Goal: Information Seeking & Learning: Learn about a topic

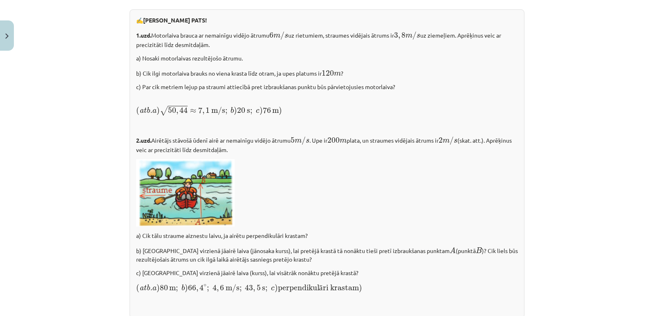
scroll to position [980, 0]
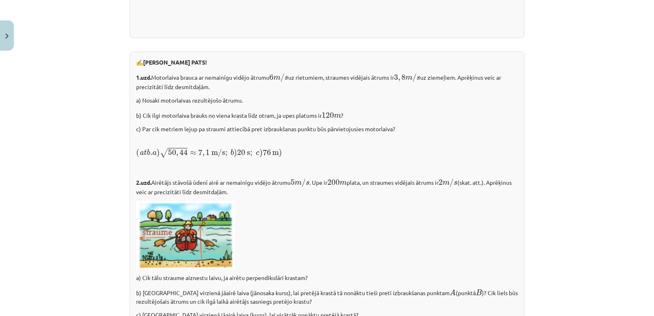
click at [202, 76] on div "✍️ RISINI PATS! 1.uzd. Motorlaiva brauca ar nemainīgu vidējo ātrumu 6 m / s 6 m…" at bounding box center [326, 205] width 395 height 308
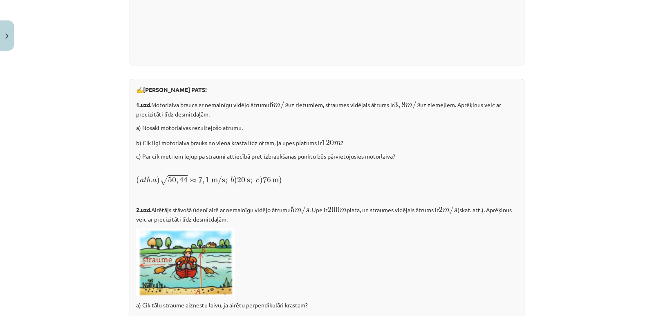
scroll to position [956, 0]
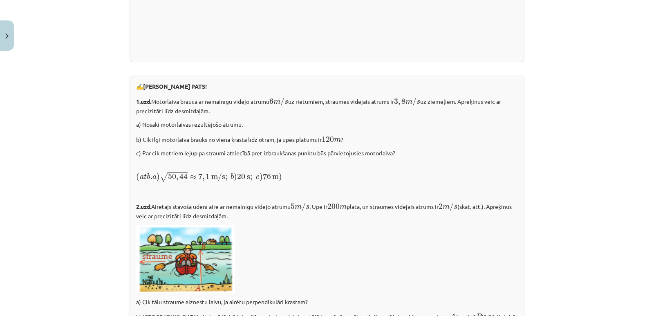
drag, startPoint x: 279, startPoint y: 238, endPoint x: 268, endPoint y: 259, distance: 24.3
click at [268, 259] on p at bounding box center [327, 258] width 382 height 67
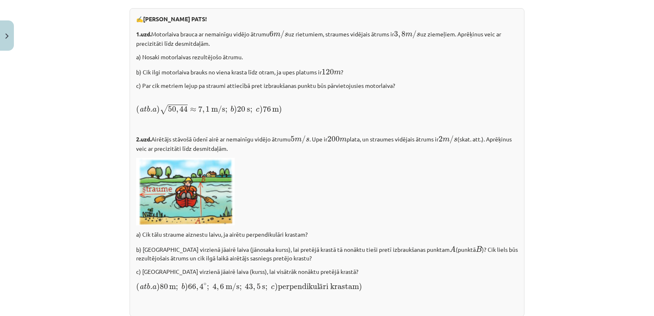
scroll to position [1038, 0]
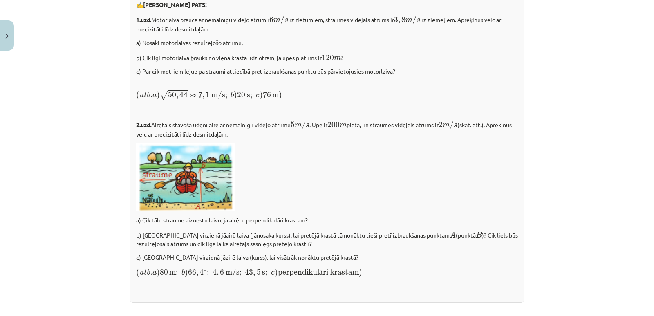
click at [315, 164] on p at bounding box center [327, 176] width 382 height 67
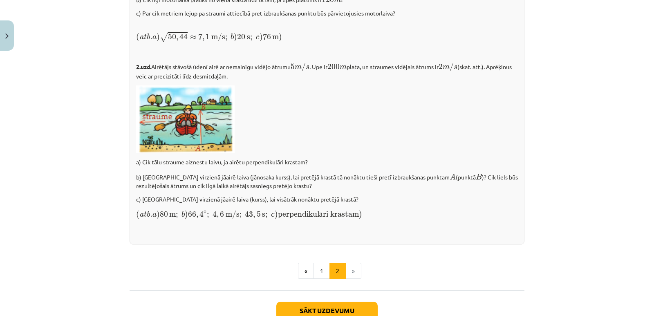
scroll to position [1161, 0]
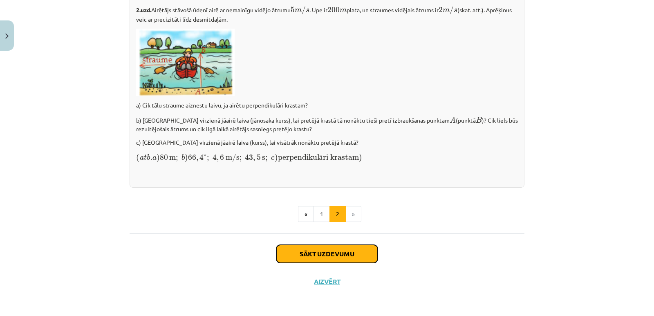
click at [344, 251] on button "Sākt uzdevumu" at bounding box center [326, 254] width 101 height 18
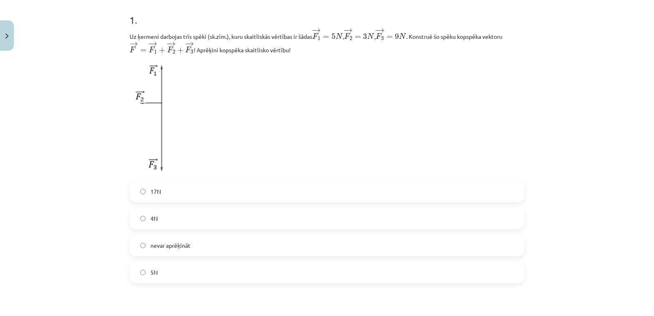
scroll to position [143, 0]
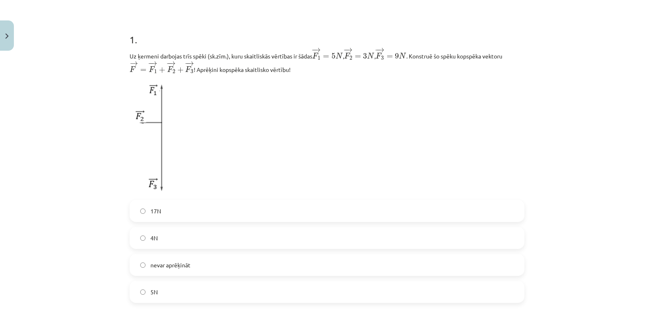
click at [201, 54] on p "Uz ķermeni darbojas trīs spēki (sk.zīm.), kuru skaitliskās vērtības ir šādas − …" at bounding box center [326, 60] width 395 height 27
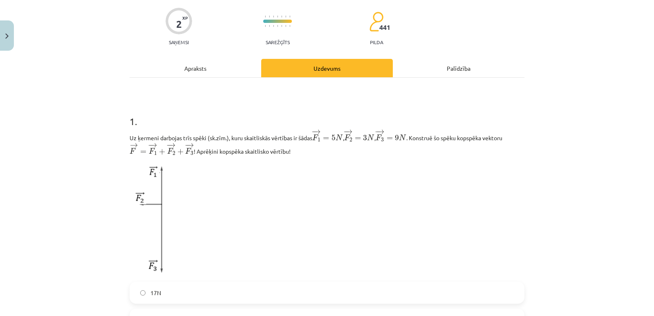
scroll to position [20, 0]
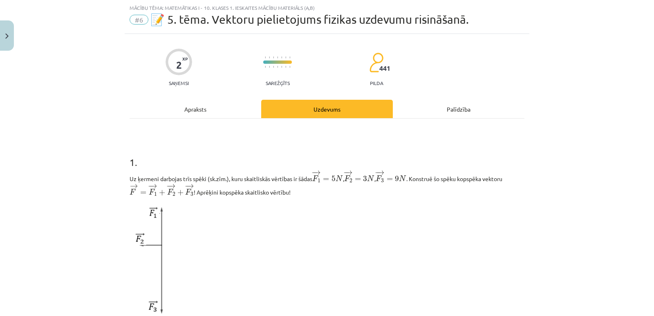
click at [154, 178] on p "Uz ķermeni darbojas trīs spēki (sk.zīm.), kuru skaitliskās vērtības ir šādas − …" at bounding box center [326, 183] width 395 height 27
click at [192, 216] on p at bounding box center [326, 259] width 395 height 116
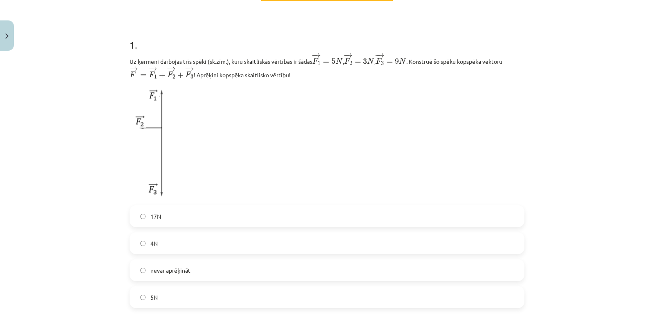
scroll to position [61, 0]
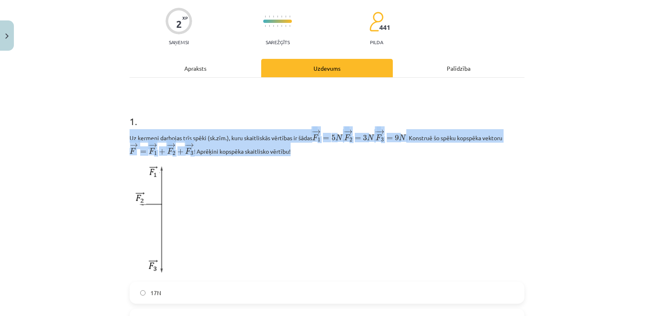
drag, startPoint x: 126, startPoint y: 134, endPoint x: 304, endPoint y: 153, distance: 178.3
click at [304, 153] on p "Uz ķermeni darbojas trīs spēki (sk.zīm.), kuru skaitliskās vērtības ir šādas − …" at bounding box center [326, 142] width 395 height 27
copy p "Uz ķermeni darbojas trīs spēki (sk.zīm.), kuru skaitliskās vērtības ir šādas − …"
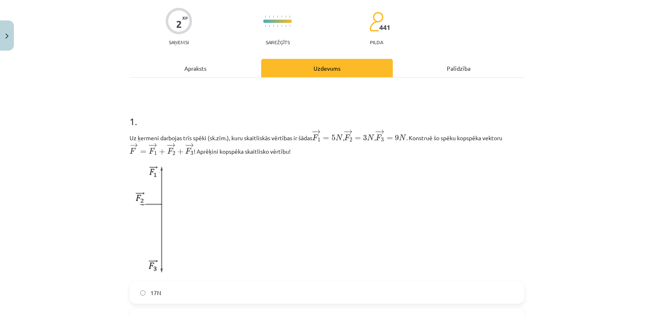
click at [355, 194] on p at bounding box center [326, 219] width 395 height 116
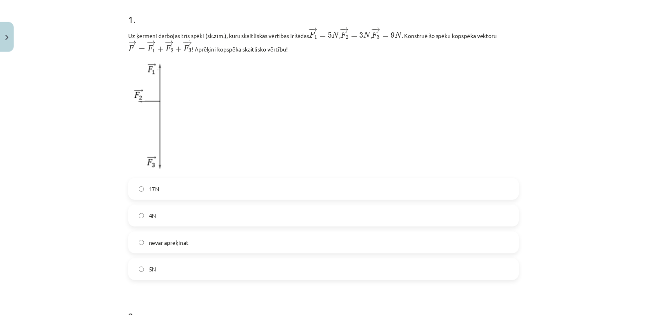
scroll to position [184, 0]
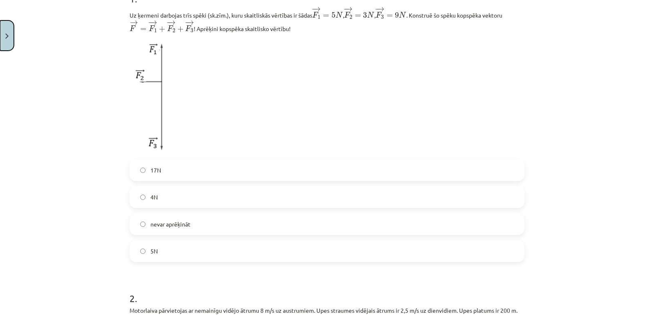
click at [7, 32] on button "Close" at bounding box center [7, 35] width 14 height 30
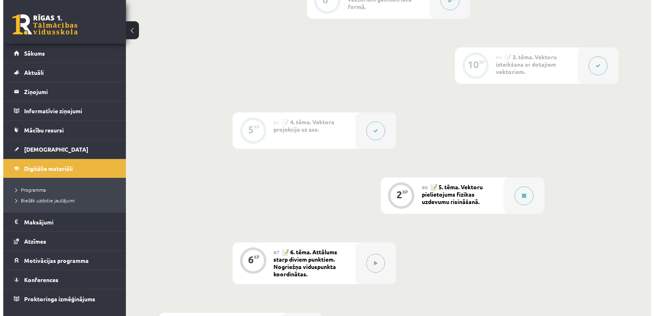
scroll to position [409, 0]
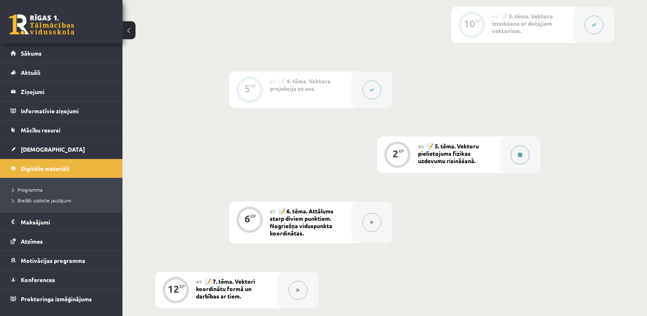
click at [518, 154] on icon at bounding box center [520, 154] width 4 height 5
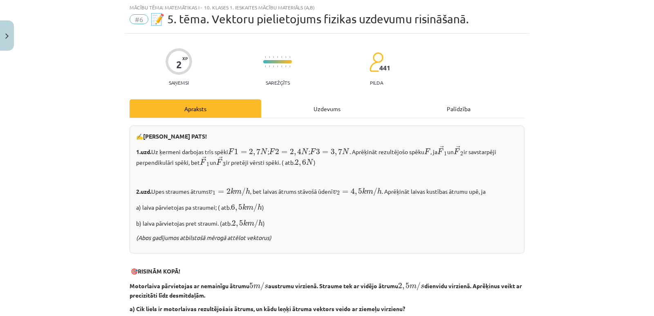
scroll to position [41, 0]
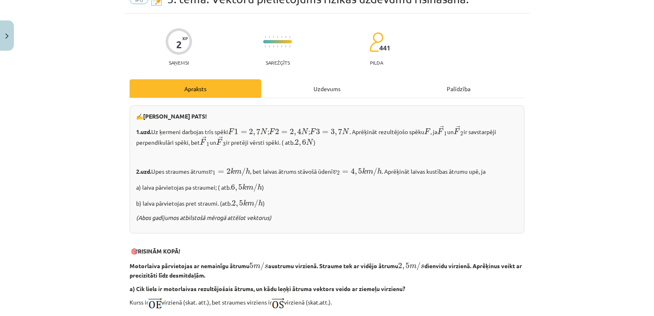
click at [324, 86] on div "Uzdevums" at bounding box center [327, 88] width 132 height 18
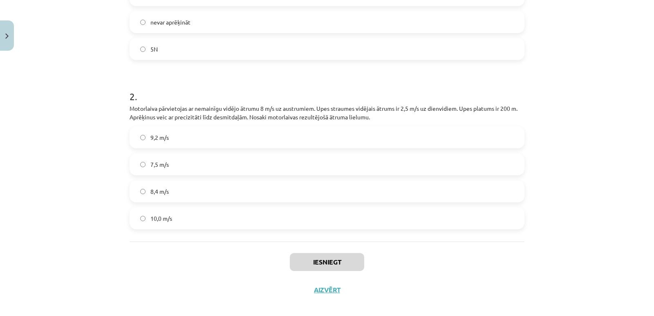
scroll to position [388, 0]
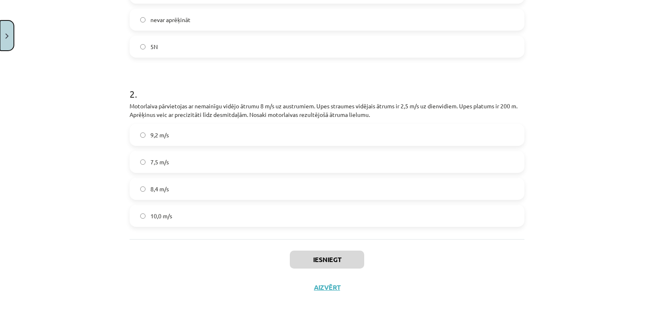
click at [3, 42] on button "Close" at bounding box center [7, 35] width 14 height 30
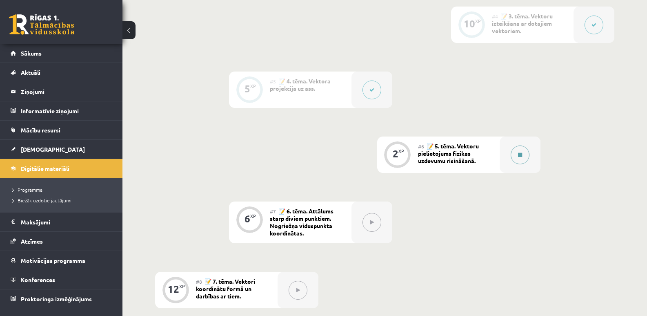
click at [520, 155] on icon at bounding box center [520, 154] width 4 height 5
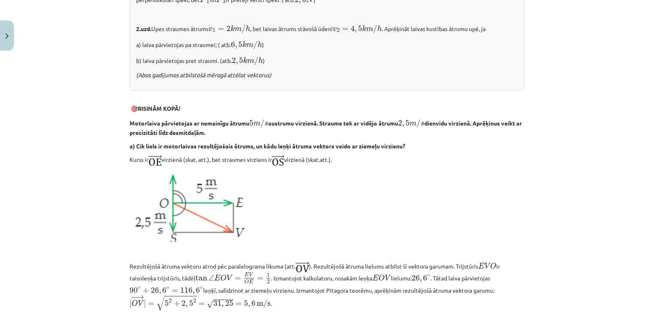
scroll to position [163, 0]
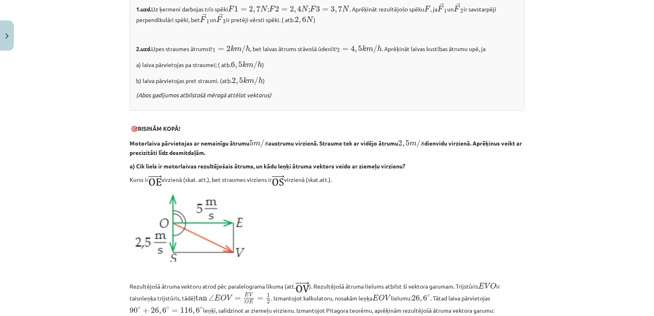
click at [344, 200] on p at bounding box center [326, 225] width 395 height 71
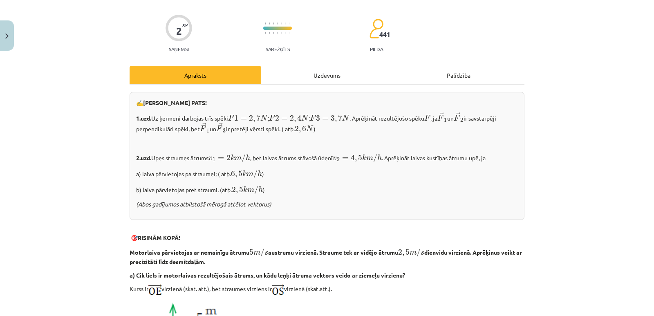
scroll to position [0, 0]
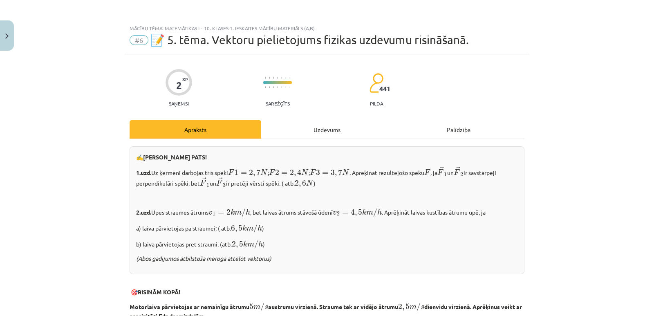
click at [324, 128] on div "Uzdevums" at bounding box center [327, 129] width 132 height 18
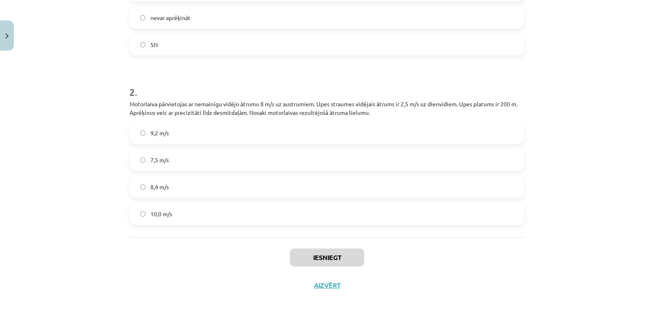
scroll to position [395, 0]
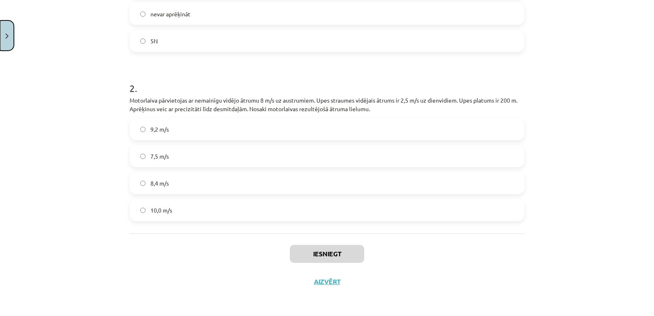
click at [3, 35] on button "Close" at bounding box center [7, 35] width 14 height 30
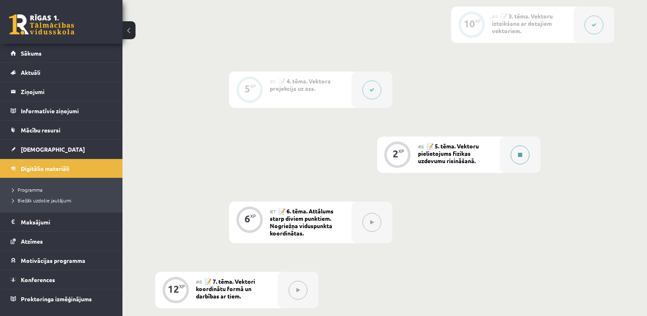
click at [521, 154] on icon at bounding box center [520, 154] width 4 height 5
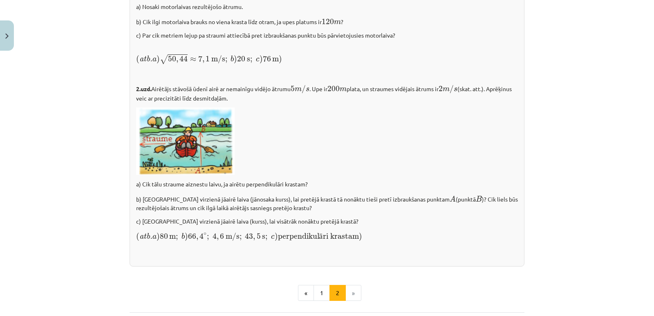
scroll to position [1144, 0]
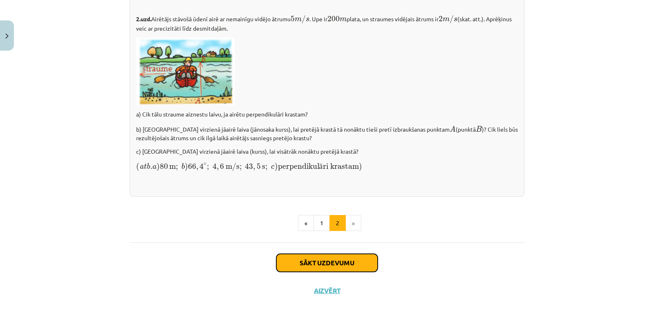
click at [336, 272] on button "Sākt uzdevumu" at bounding box center [326, 263] width 101 height 18
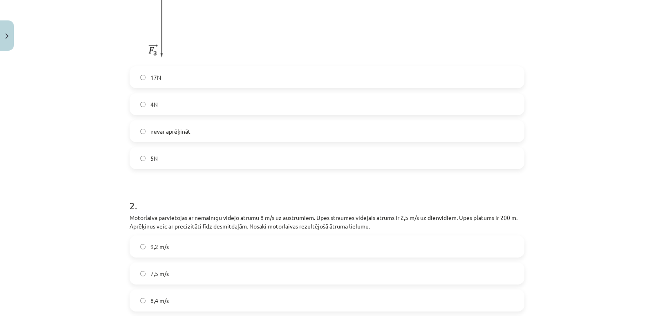
scroll to position [272, 0]
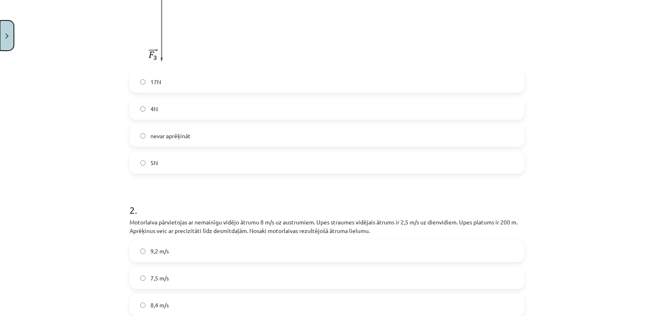
click at [6, 36] on img "Close" at bounding box center [6, 35] width 3 height 5
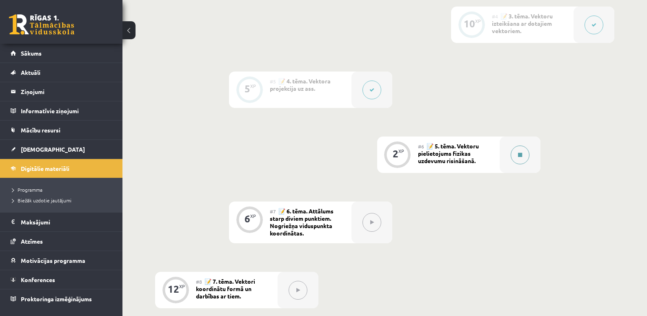
click at [521, 155] on icon at bounding box center [520, 154] width 4 height 5
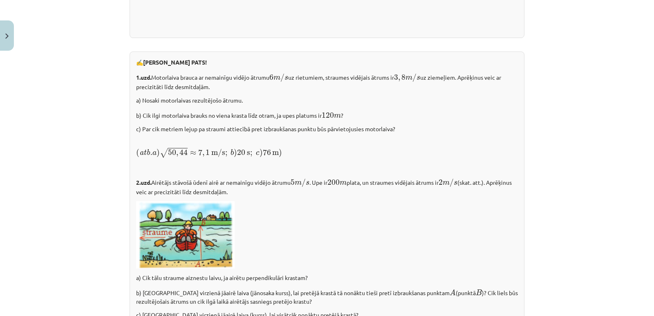
scroll to position [1161, 0]
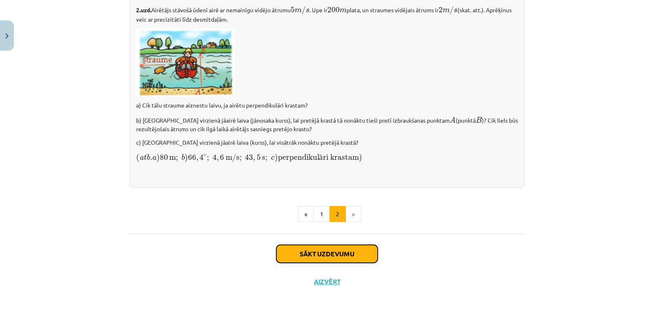
click at [345, 254] on button "Sākt uzdevumu" at bounding box center [326, 254] width 101 height 18
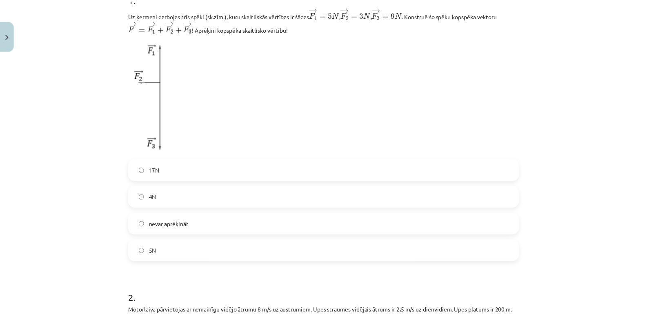
scroll to position [143, 0]
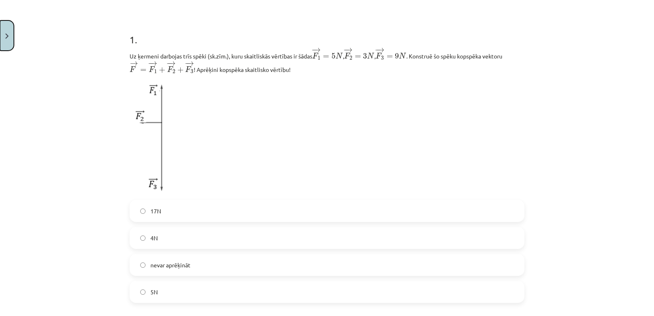
click at [10, 42] on button "Close" at bounding box center [7, 35] width 14 height 30
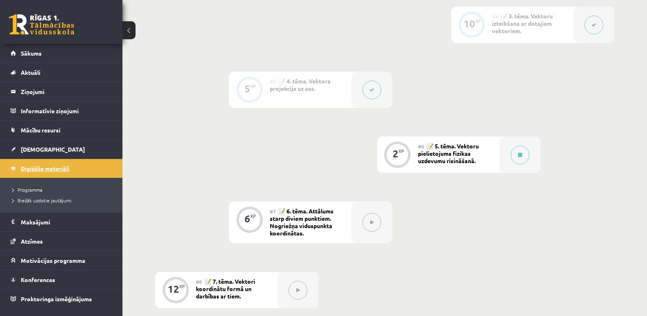
click at [37, 166] on span "Digitālie materiāli" at bounding box center [45, 168] width 49 height 7
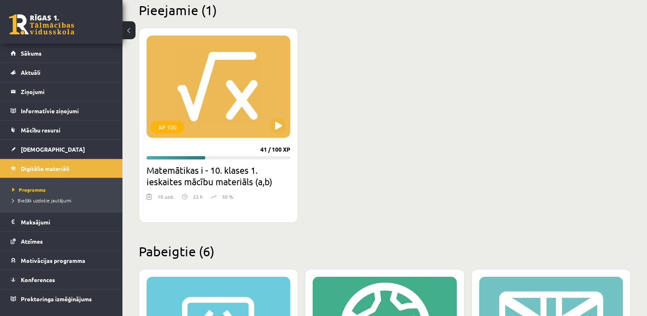
scroll to position [204, 0]
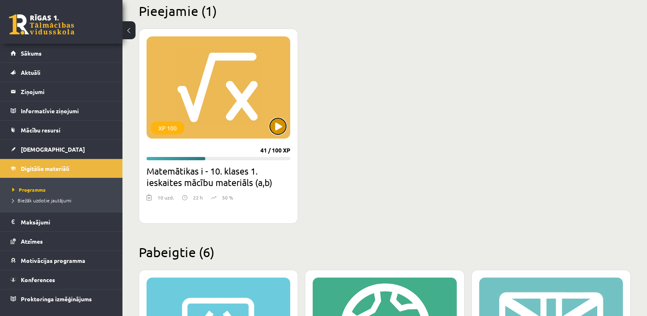
click at [275, 126] on button at bounding box center [278, 126] width 16 height 16
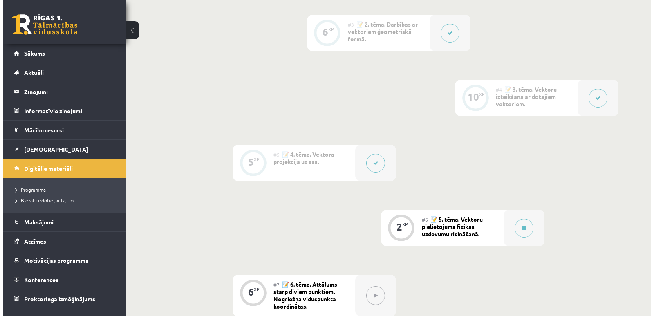
scroll to position [409, 0]
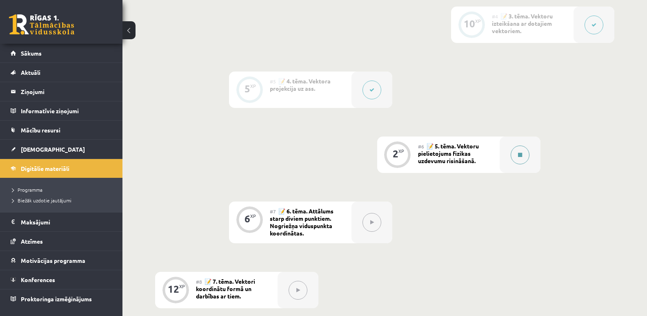
click at [521, 157] on button at bounding box center [520, 154] width 19 height 19
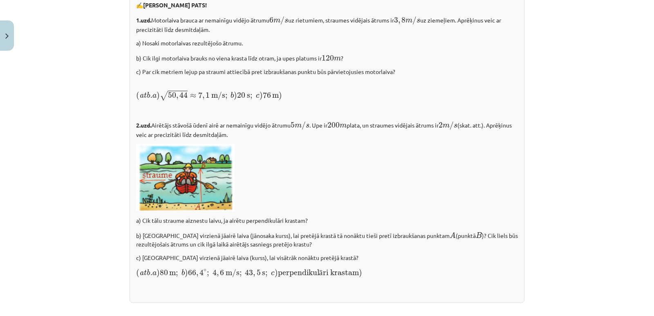
scroll to position [1161, 0]
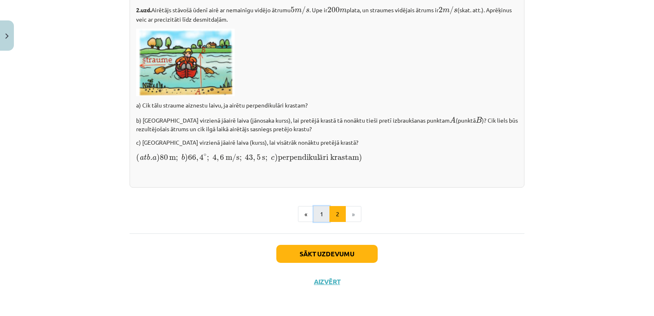
click at [320, 215] on button "1" at bounding box center [321, 214] width 16 height 16
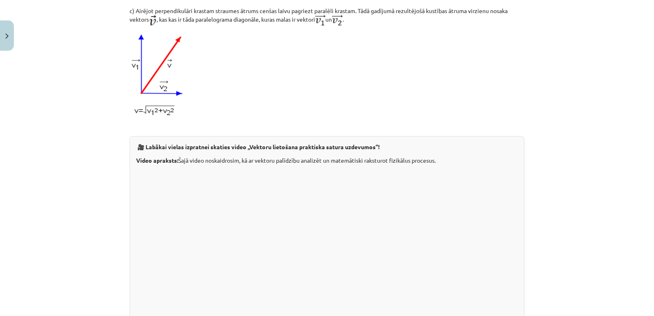
scroll to position [673, 0]
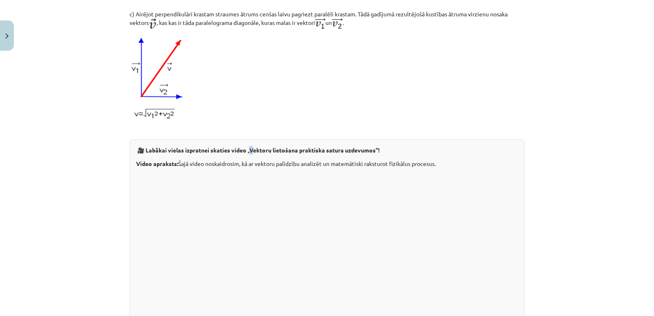
drag, startPoint x: 248, startPoint y: 154, endPoint x: 252, endPoint y: 156, distance: 4.6
click at [252, 156] on div "🎥 Labākai vielas izpratnei skaties video „Vektoru lietošana praktiska satura uz…" at bounding box center [326, 236] width 395 height 194
click at [251, 154] on b "Labākai vielas izpratnei skaties video „Vektoru lietošana praktiska satura uzde…" at bounding box center [262, 149] width 234 height 7
drag, startPoint x: 249, startPoint y: 158, endPoint x: 375, endPoint y: 161, distance: 125.9
click at [375, 154] on b "Labākai vielas izpratnei skaties video „Vektoru lietošana praktiska satura uzde…" at bounding box center [262, 149] width 234 height 7
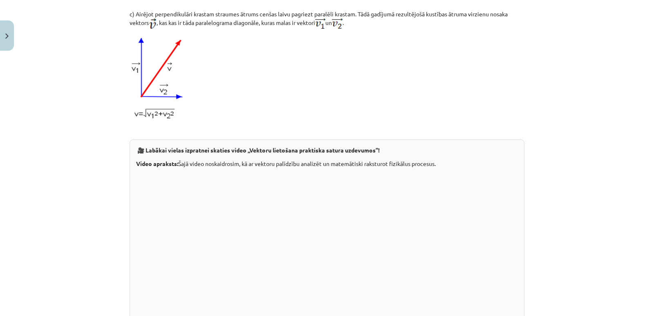
click at [298, 121] on p at bounding box center [326, 76] width 395 height 87
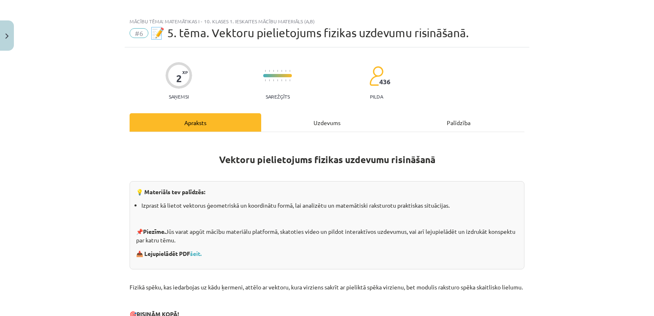
scroll to position [0, 0]
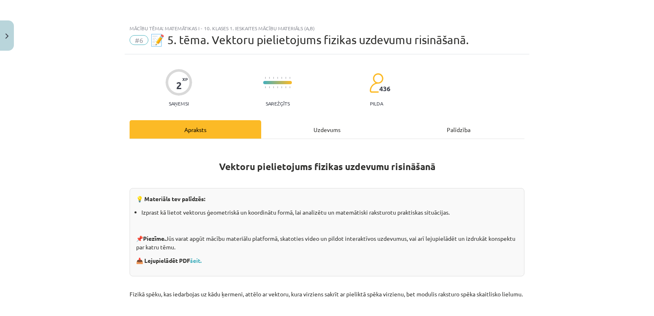
click at [318, 129] on div "Uzdevums" at bounding box center [327, 129] width 132 height 18
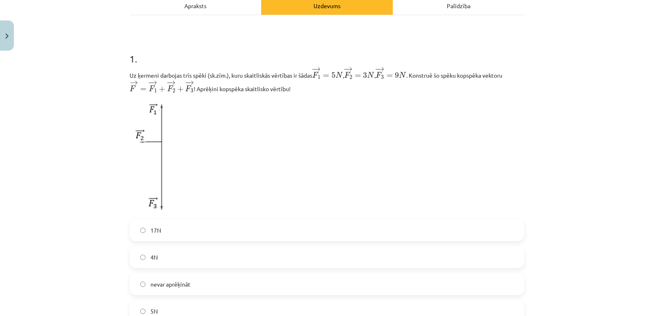
scroll to position [143, 0]
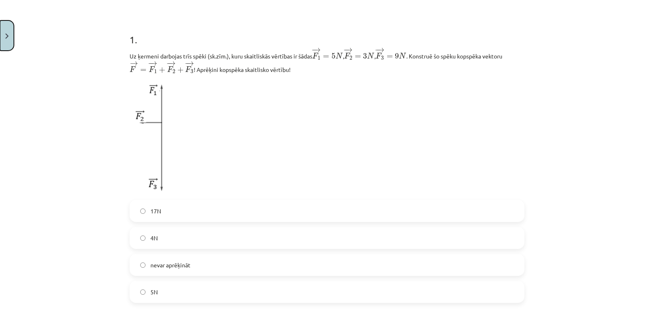
click at [4, 35] on button "Close" at bounding box center [7, 35] width 14 height 30
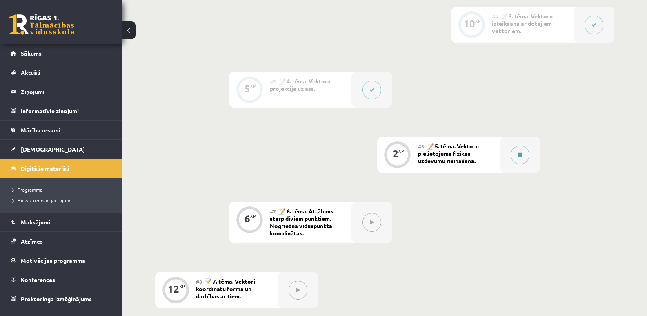
click at [522, 158] on button at bounding box center [520, 154] width 19 height 19
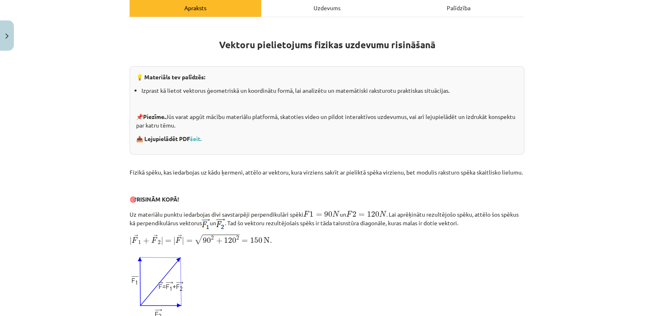
scroll to position [123, 0]
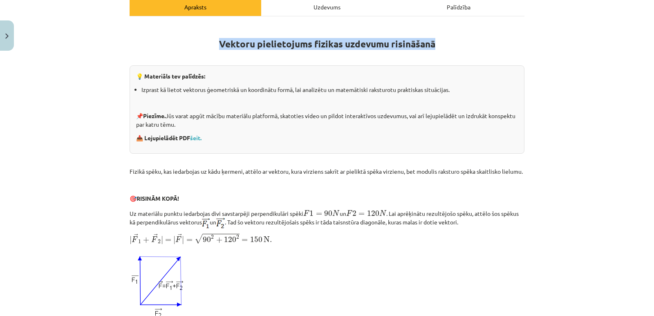
drag, startPoint x: 217, startPoint y: 44, endPoint x: 444, endPoint y: 43, distance: 226.7
click at [444, 43] on h1 "Vektoru pielietojums fizikas uzdevumu risināšanā" at bounding box center [326, 37] width 395 height 26
copy strong "Vektoru pielietojums fizikas uzdevumu risināšanā"
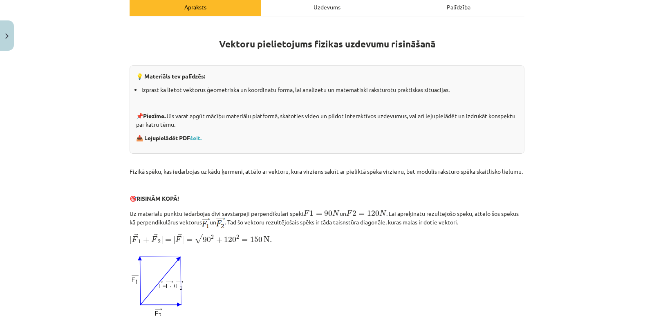
click at [235, 174] on p "Fizikā spēku, kas iedarbojas uz kādu ķermeni, attēlo ar vektoru, kura virziens …" at bounding box center [326, 171] width 395 height 9
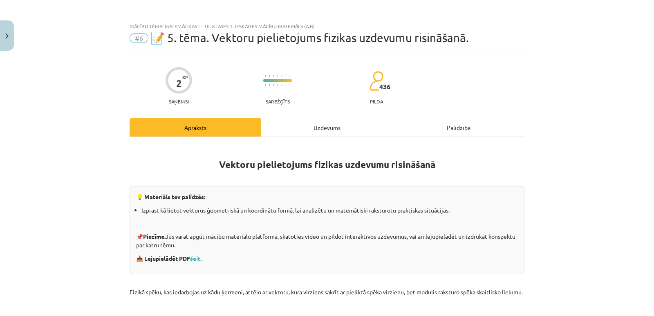
scroll to position [0, 0]
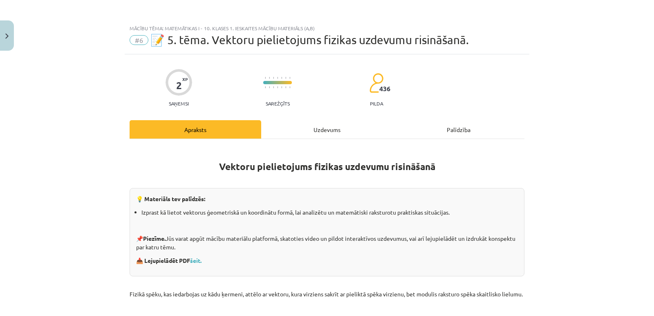
click at [314, 127] on div "Uzdevums" at bounding box center [327, 129] width 132 height 18
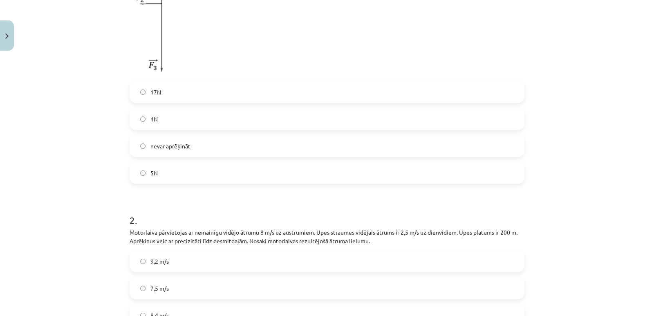
scroll to position [347, 0]
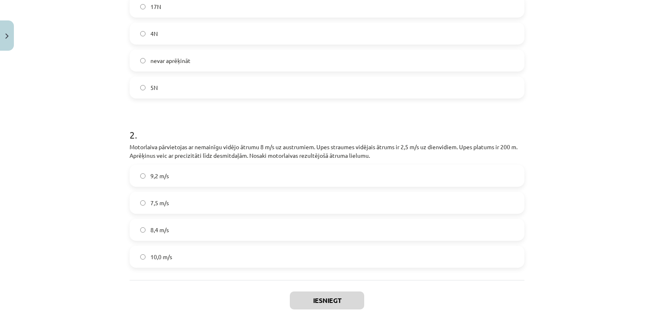
click at [143, 89] on label "5N" at bounding box center [326, 87] width 393 height 20
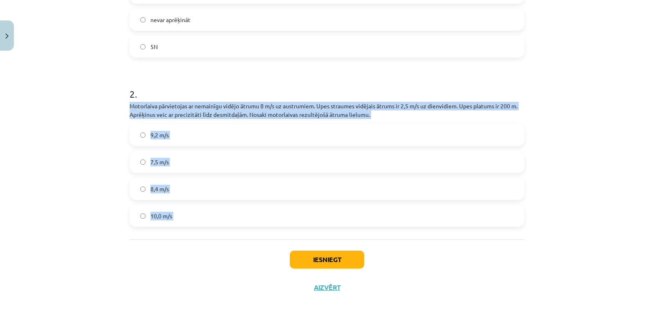
drag, startPoint x: 123, startPoint y: 103, endPoint x: 225, endPoint y: 245, distance: 174.7
copy div "Motorlaiva pārvietojas ar nemainīgu vidējo ātrumu 8 m/s uz austrumiem. Upes str…"
click at [158, 252] on div "Iesniegt Aizvērt" at bounding box center [326, 267] width 395 height 57
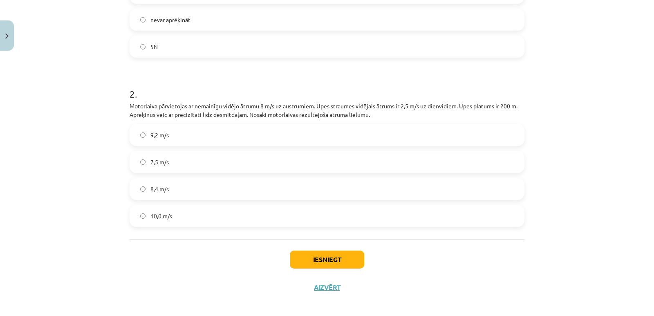
click at [155, 187] on span "8,4 m/s" at bounding box center [159, 189] width 18 height 9
click at [158, 250] on div "Iesniegt Aizvērt" at bounding box center [326, 267] width 395 height 57
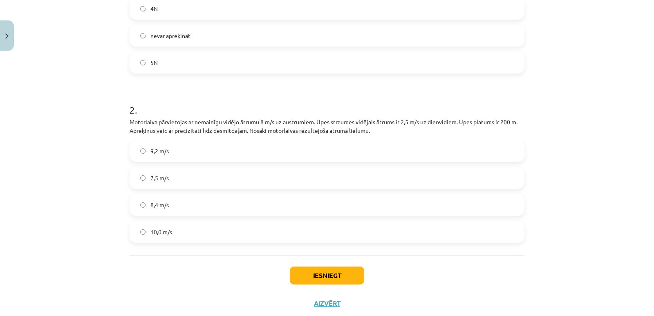
scroll to position [395, 0]
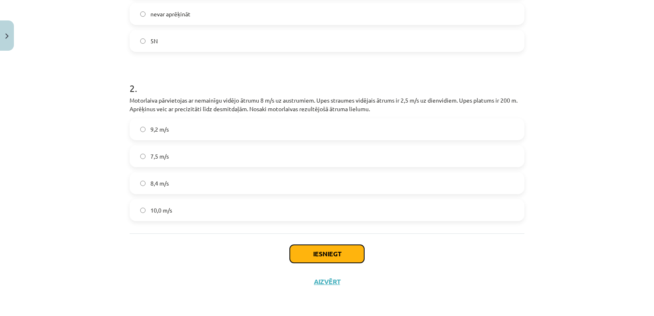
click at [319, 250] on button "Iesniegt" at bounding box center [327, 254] width 74 height 18
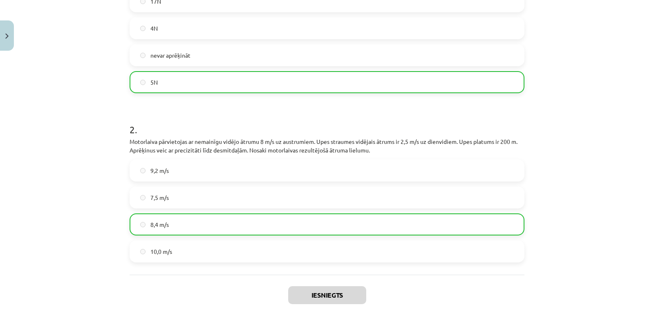
scroll to position [421, 0]
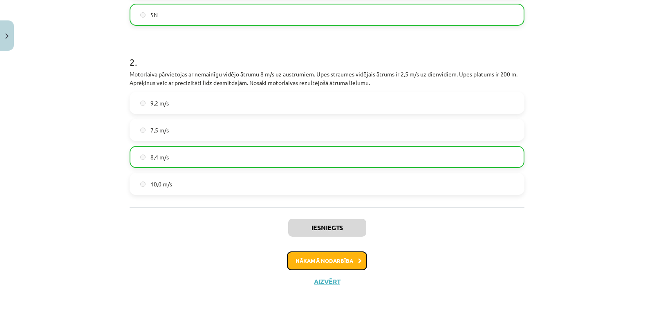
click at [315, 260] on button "Nākamā nodarbība" at bounding box center [327, 260] width 80 height 19
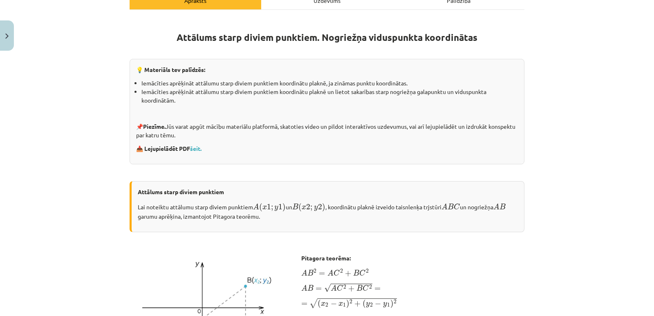
scroll to position [143, 0]
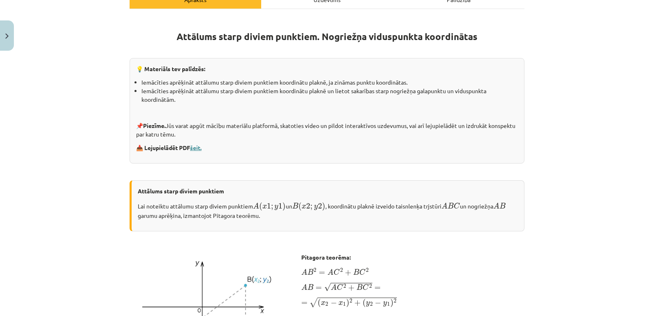
click at [194, 146] on link "šeit." at bounding box center [195, 147] width 11 height 7
click at [197, 147] on link "šeit." at bounding box center [195, 147] width 11 height 7
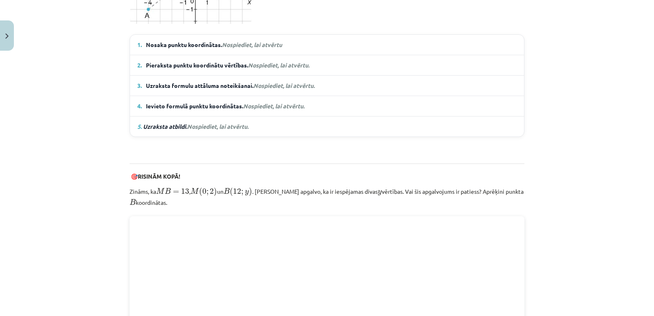
scroll to position [633, 0]
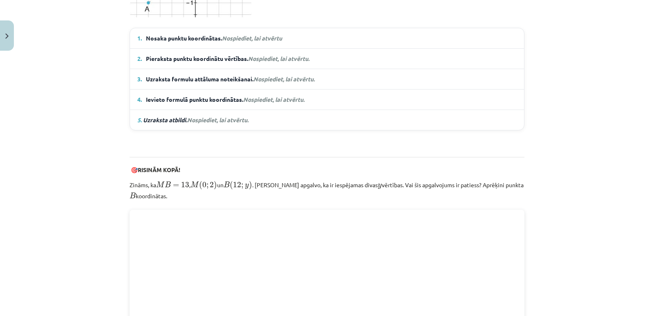
click at [266, 35] on em "Nospiediet, lai atvērtu" at bounding box center [252, 37] width 60 height 7
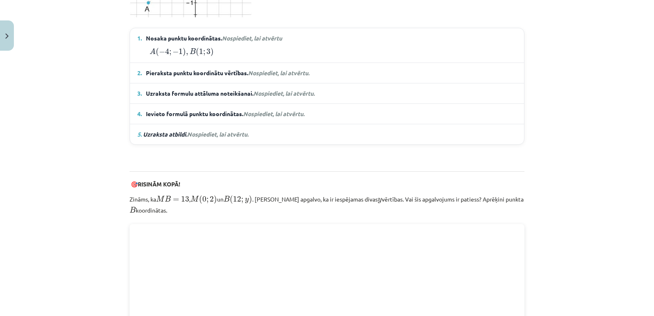
click at [261, 73] on span "Nospiediet, lai atvērtu." at bounding box center [278, 72] width 61 height 7
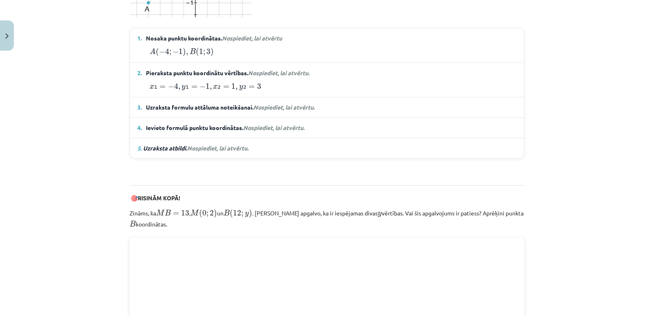
click at [259, 105] on span "Nospiediet, lai atvērtu." at bounding box center [283, 106] width 61 height 7
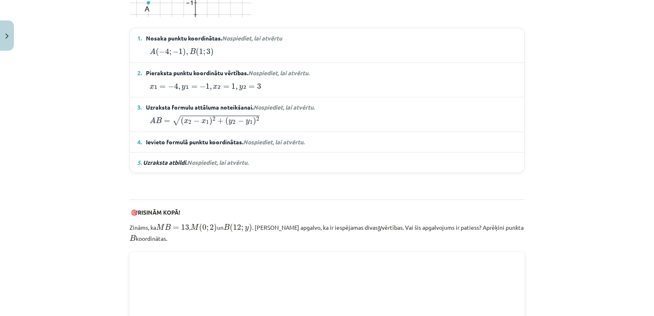
click at [259, 140] on span "Nospiediet, lai atvērtu." at bounding box center [273, 141] width 61 height 7
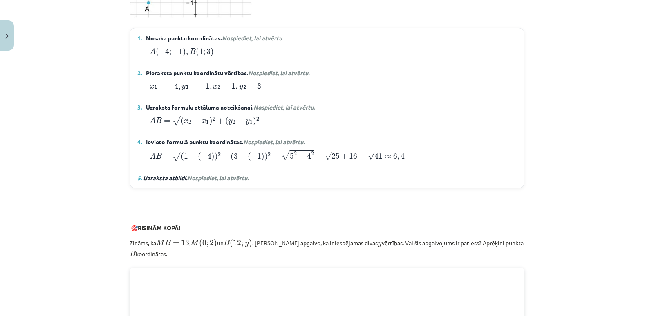
click at [234, 175] on span "Nospiediet, lai atvērtu." at bounding box center [217, 177] width 61 height 7
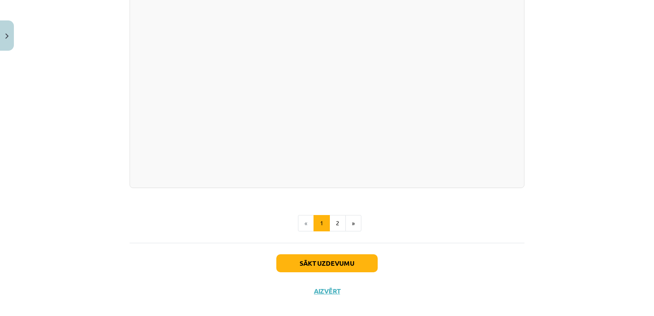
scroll to position [1497, 0]
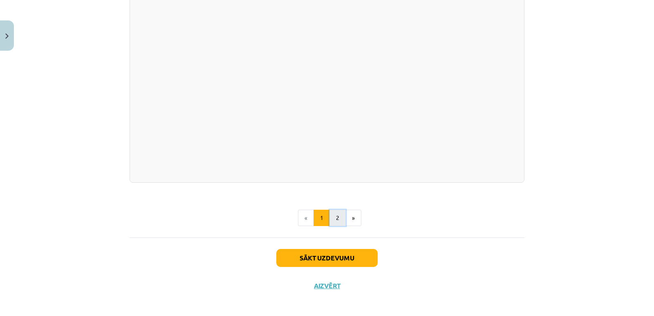
click at [337, 215] on button "2" at bounding box center [337, 218] width 16 height 16
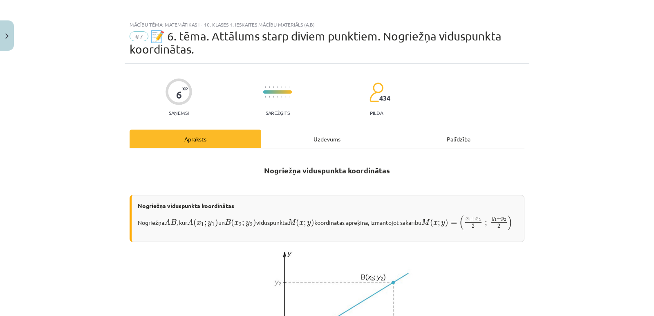
scroll to position [0, 0]
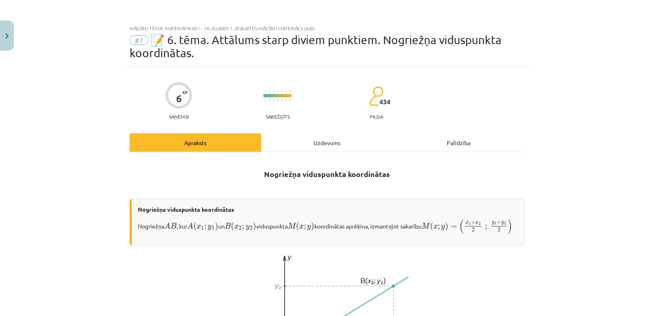
click at [304, 143] on div "Uzdevums" at bounding box center [327, 142] width 132 height 18
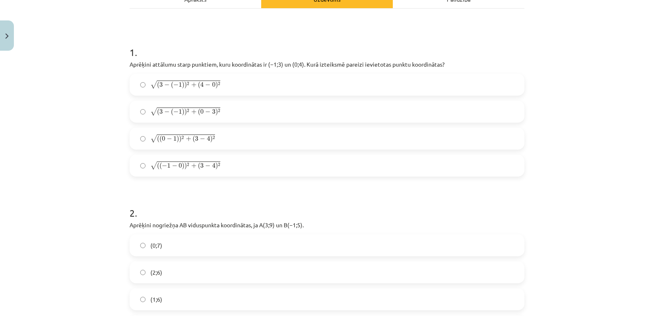
scroll to position [143, 0]
drag, startPoint x: 185, startPoint y: 32, endPoint x: 183, endPoint y: 37, distance: 4.9
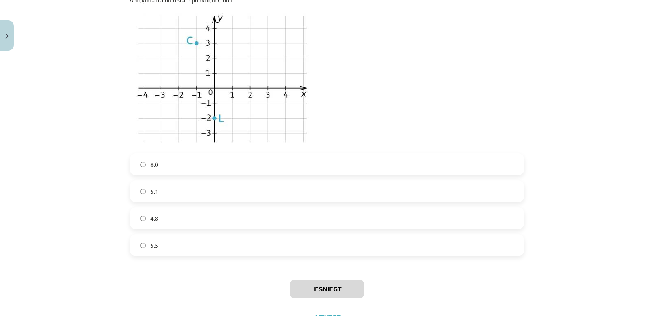
scroll to position [964, 0]
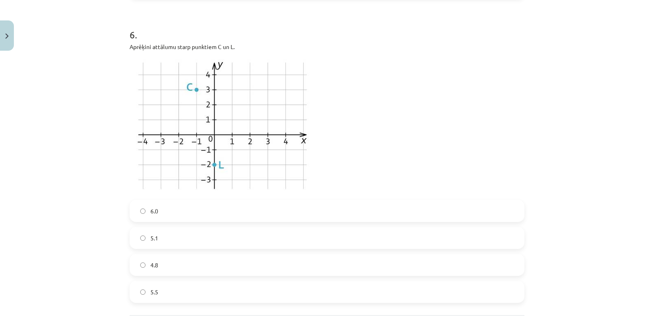
click at [80, 281] on div "Mācību tēma: Matemātikas i - 10. klases 1. ieskaites mācību materiāls (a,b) #7 …" at bounding box center [327, 158] width 654 height 316
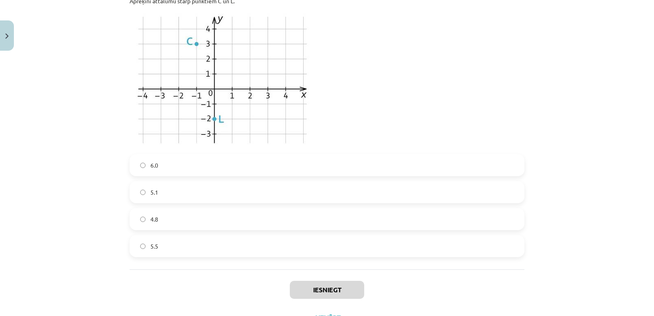
scroll to position [1045, 0]
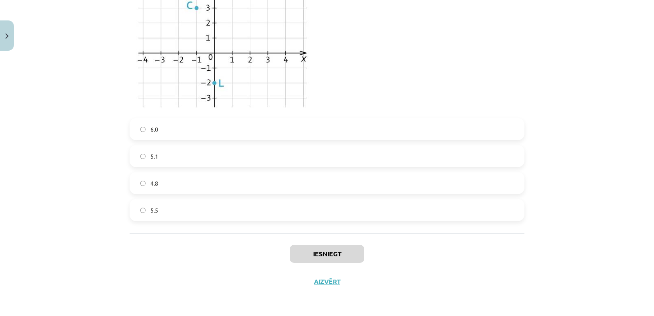
click at [190, 255] on div "Iesniegt Aizvērt" at bounding box center [326, 261] width 395 height 57
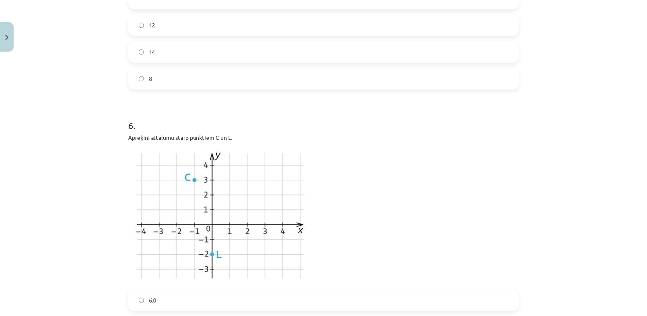
scroll to position [800, 0]
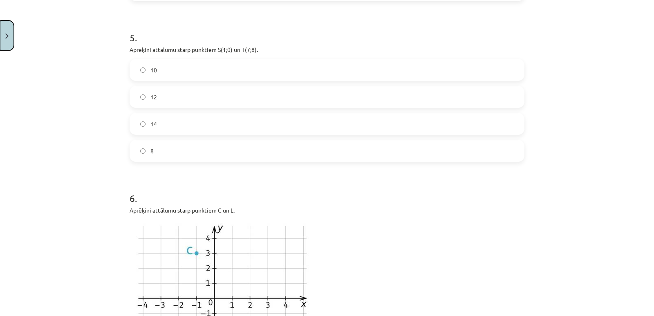
click at [9, 41] on button "Close" at bounding box center [7, 35] width 14 height 30
